Goal: Task Accomplishment & Management: Use online tool/utility

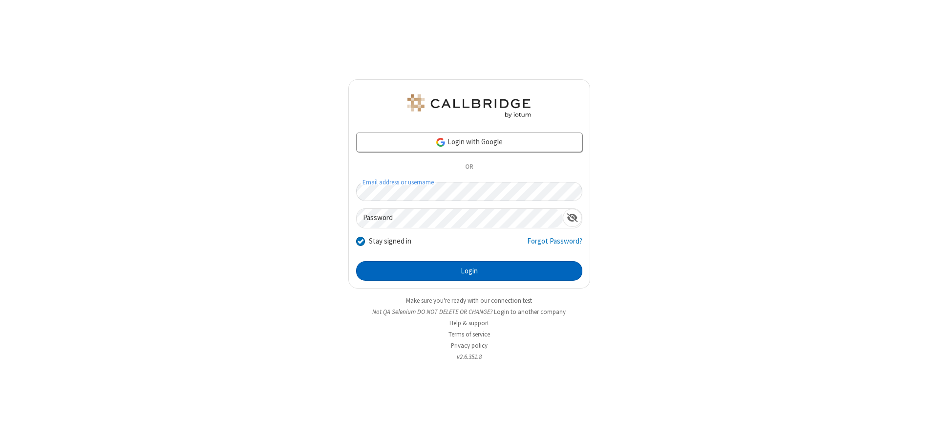
click at [469, 271] on button "Login" at bounding box center [469, 271] width 226 height 20
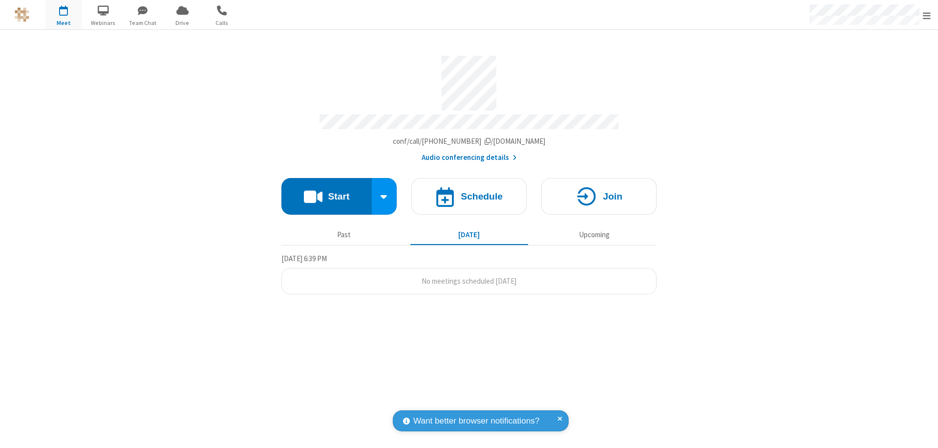
click at [927, 15] on span "Open menu" at bounding box center [927, 16] width 8 height 10
click at [64, 15] on span "button" at bounding box center [63, 10] width 37 height 17
click at [469, 192] on h4 "Schedule" at bounding box center [482, 196] width 42 height 9
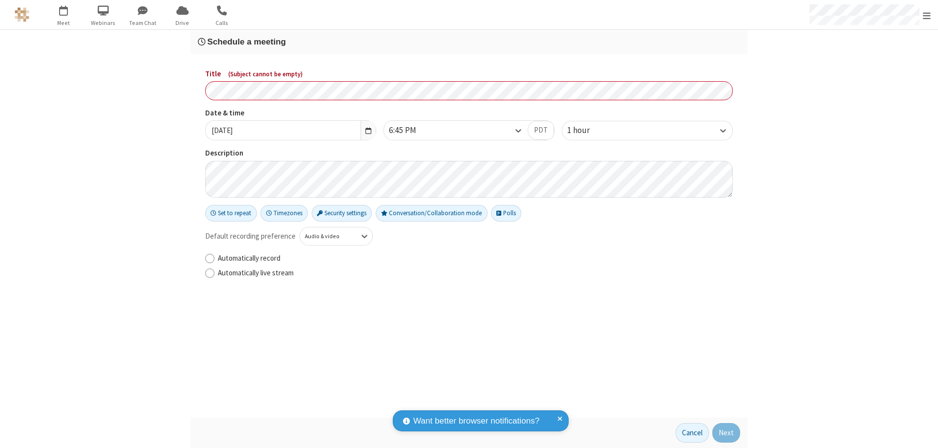
click at [469, 42] on h3 "Schedule a meeting" at bounding box center [469, 41] width 542 height 9
